Goal: Task Accomplishment & Management: Manage account settings

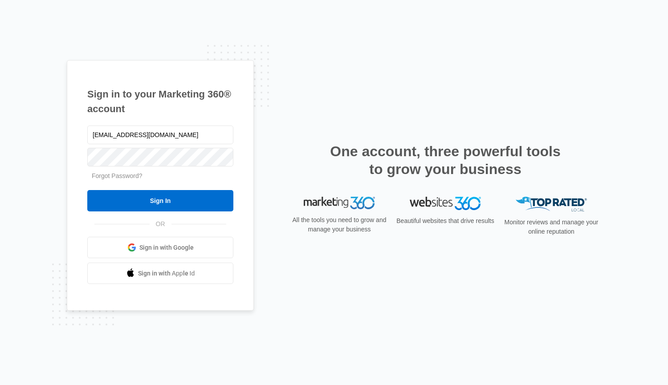
type input "[EMAIL_ADDRESS][DOMAIN_NAME]"
click at [87, 190] on input "Sign In" at bounding box center [160, 200] width 146 height 21
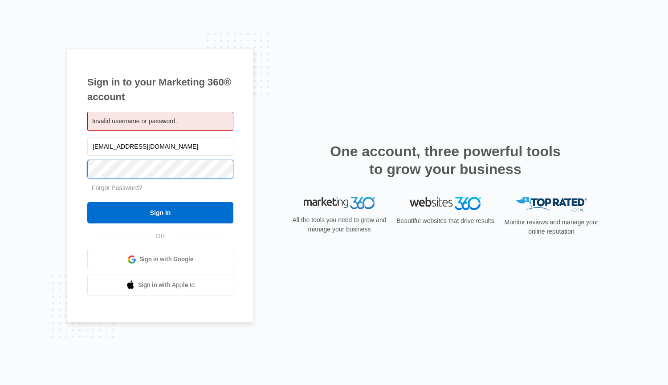
click at [87, 202] on input "Sign In" at bounding box center [160, 212] width 146 height 21
